Goal: Navigation & Orientation: Understand site structure

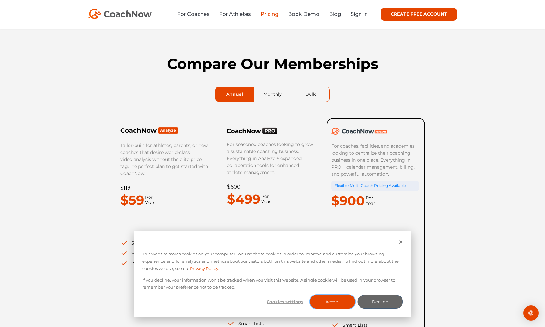
click at [335, 306] on button "Accept" at bounding box center [333, 302] width 46 height 14
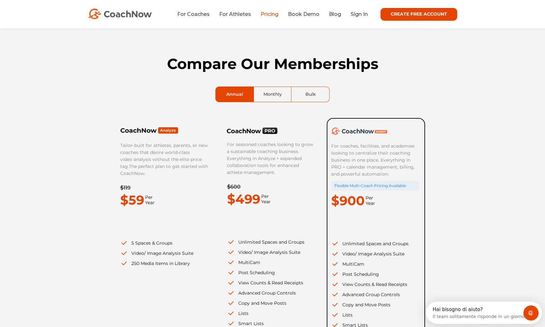
click at [312, 95] on link "Bulk" at bounding box center [311, 94] width 38 height 15
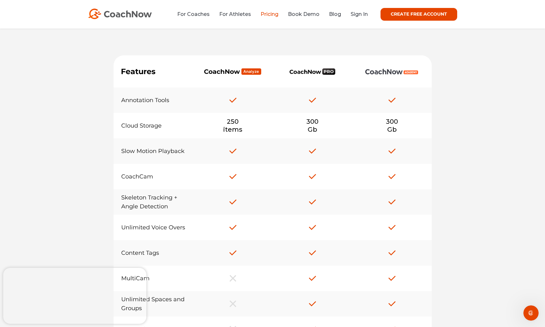
scroll to position [246, 0]
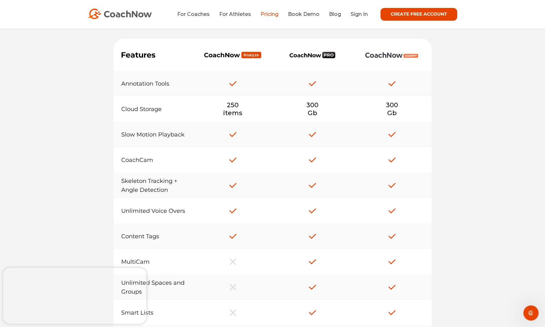
drag, startPoint x: 545, startPoint y: 131, endPoint x: 546, endPoint y: 137, distance: 5.8
click at [545, 137] on html "This website stores cookies on your computer. We use these cookies in order to …" at bounding box center [272, 317] width 545 height 1126
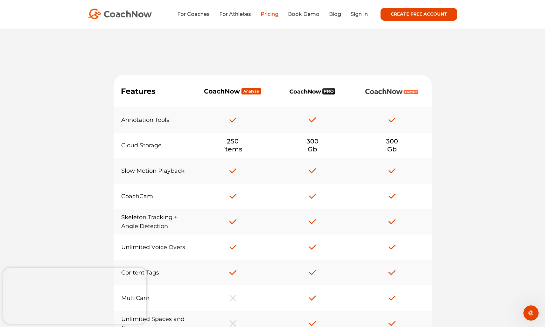
scroll to position [120, 0]
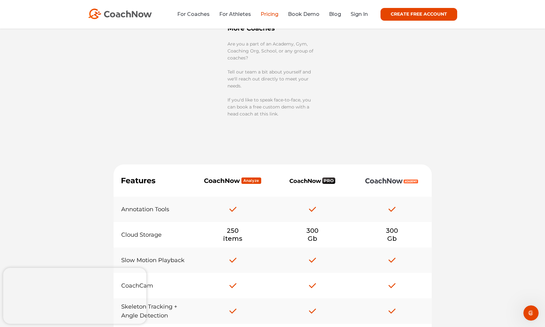
drag, startPoint x: 536, startPoint y: 83, endPoint x: 536, endPoint y: 64, distance: 19.1
click at [536, 64] on div "Compare Our Memberships Annual Monthly Bulk Tailor-built for athletes, parents,…" at bounding box center [272, 23] width 545 height 231
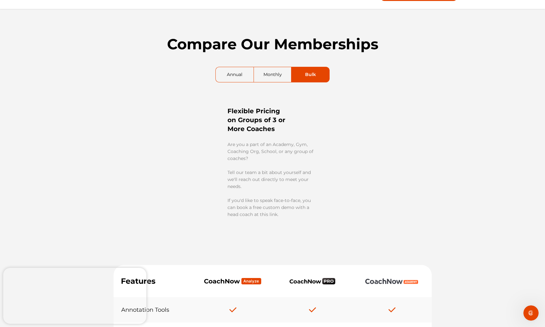
scroll to position [0, 0]
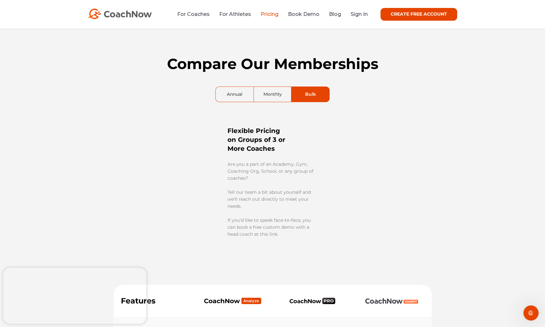
click at [269, 94] on link "Monthly" at bounding box center [273, 94] width 38 height 15
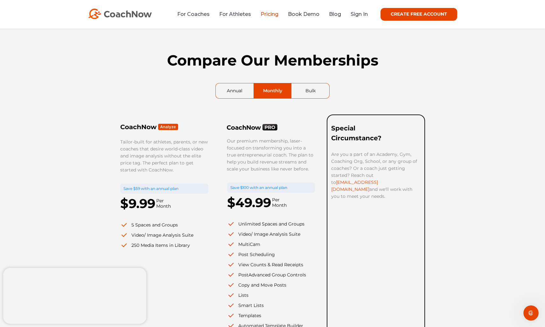
scroll to position [1, 0]
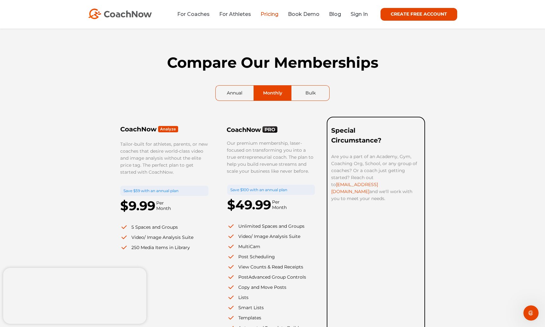
click at [237, 89] on link "Annual" at bounding box center [235, 93] width 38 height 15
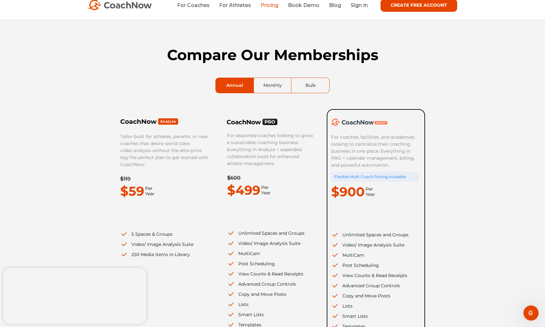
scroll to position [0, 0]
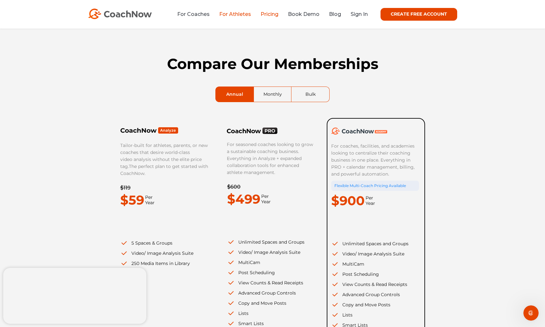
click at [237, 12] on link "For Athletes" at bounding box center [235, 14] width 32 height 6
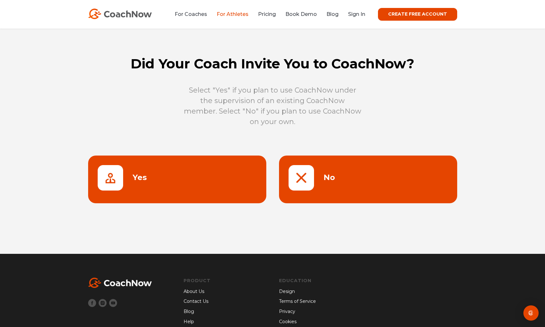
click at [173, 179] on link at bounding box center [177, 180] width 178 height 48
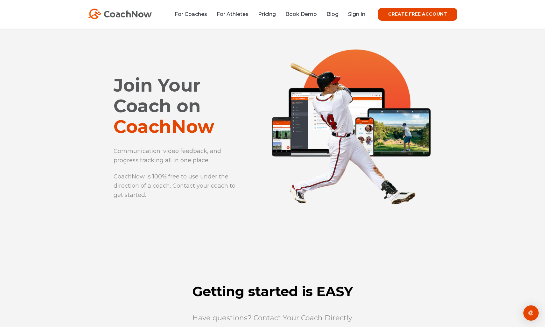
click at [121, 15] on img at bounding box center [120, 14] width 64 height 11
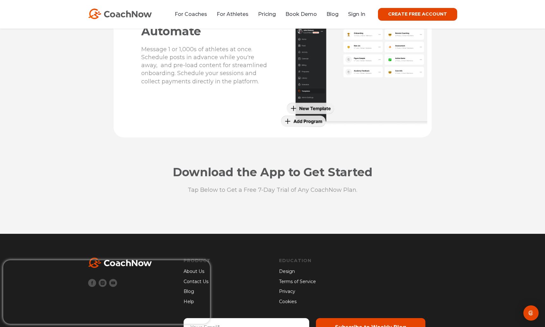
scroll to position [1645, 0]
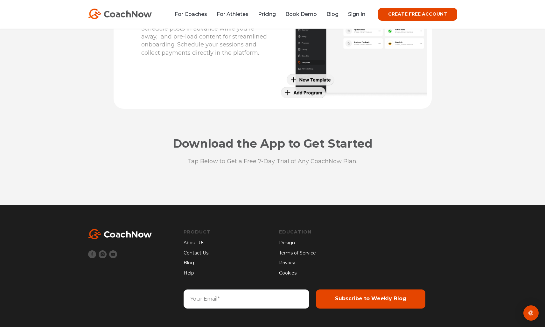
click at [197, 244] on link "About Us" at bounding box center [197, 243] width 27 height 7
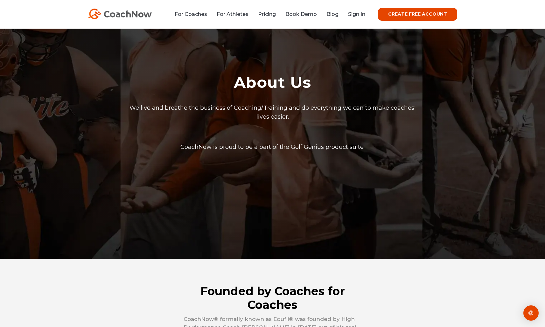
scroll to position [27, 0]
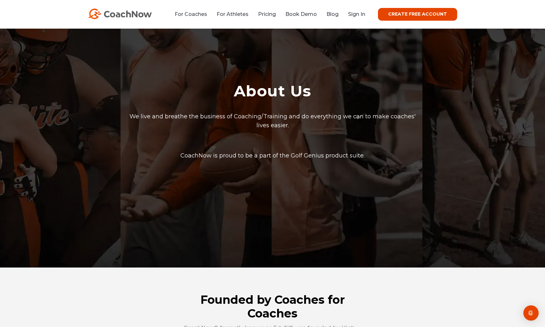
click at [119, 13] on img at bounding box center [120, 14] width 64 height 11
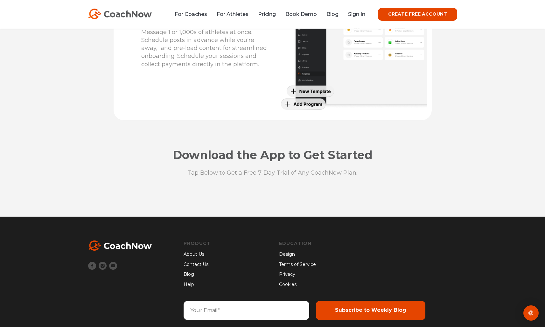
scroll to position [1645, 0]
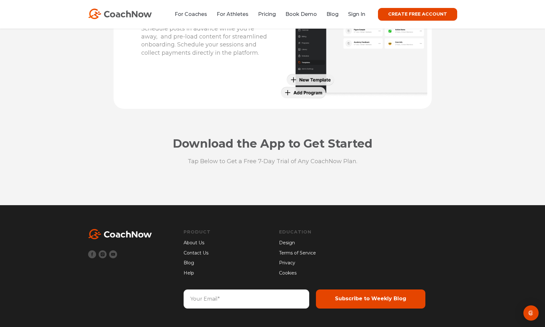
click at [192, 253] on link "Contact Us" at bounding box center [197, 253] width 27 height 7
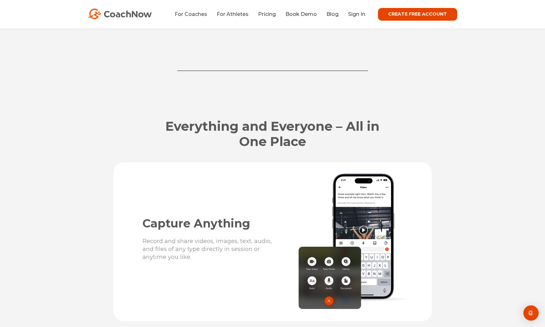
scroll to position [526, 0]
